Goal: Check status

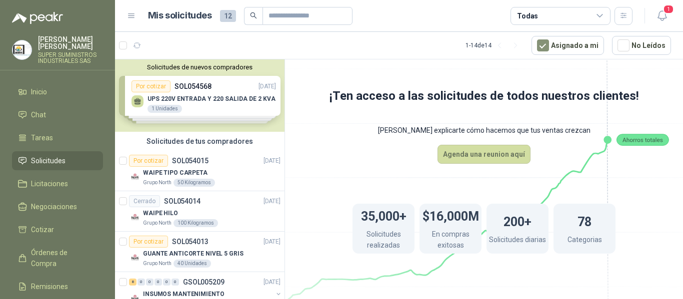
click at [46, 155] on span "Solicitudes" at bounding box center [48, 160] width 34 height 11
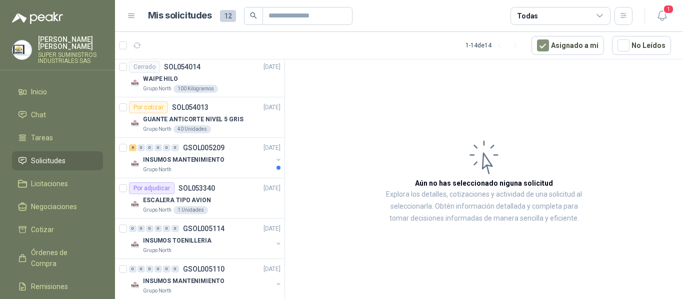
scroll to position [150, 0]
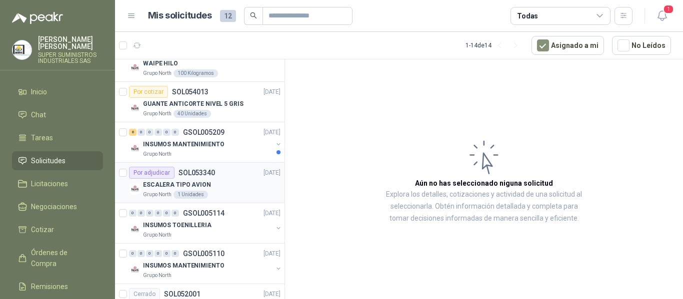
click at [223, 185] on div "ESCALERA TIPO AVION" at bounding box center [211, 185] width 137 height 12
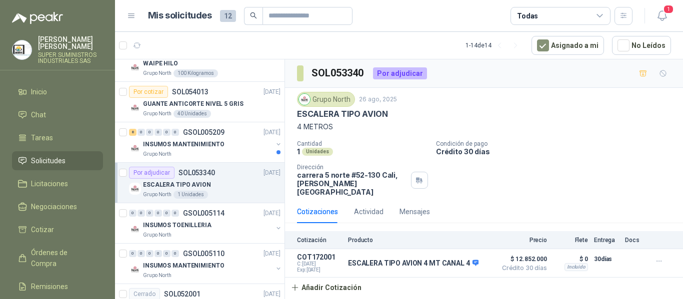
click at [223, 185] on div "ESCALERA TIPO AVION" at bounding box center [211, 185] width 137 height 12
click at [222, 185] on div "ESCALERA TIPO AVION" at bounding box center [211, 185] width 137 height 12
click at [221, 186] on div "ESCALERA TIPO AVION" at bounding box center [211, 185] width 137 height 12
